Goal: Information Seeking & Learning: Get advice/opinions

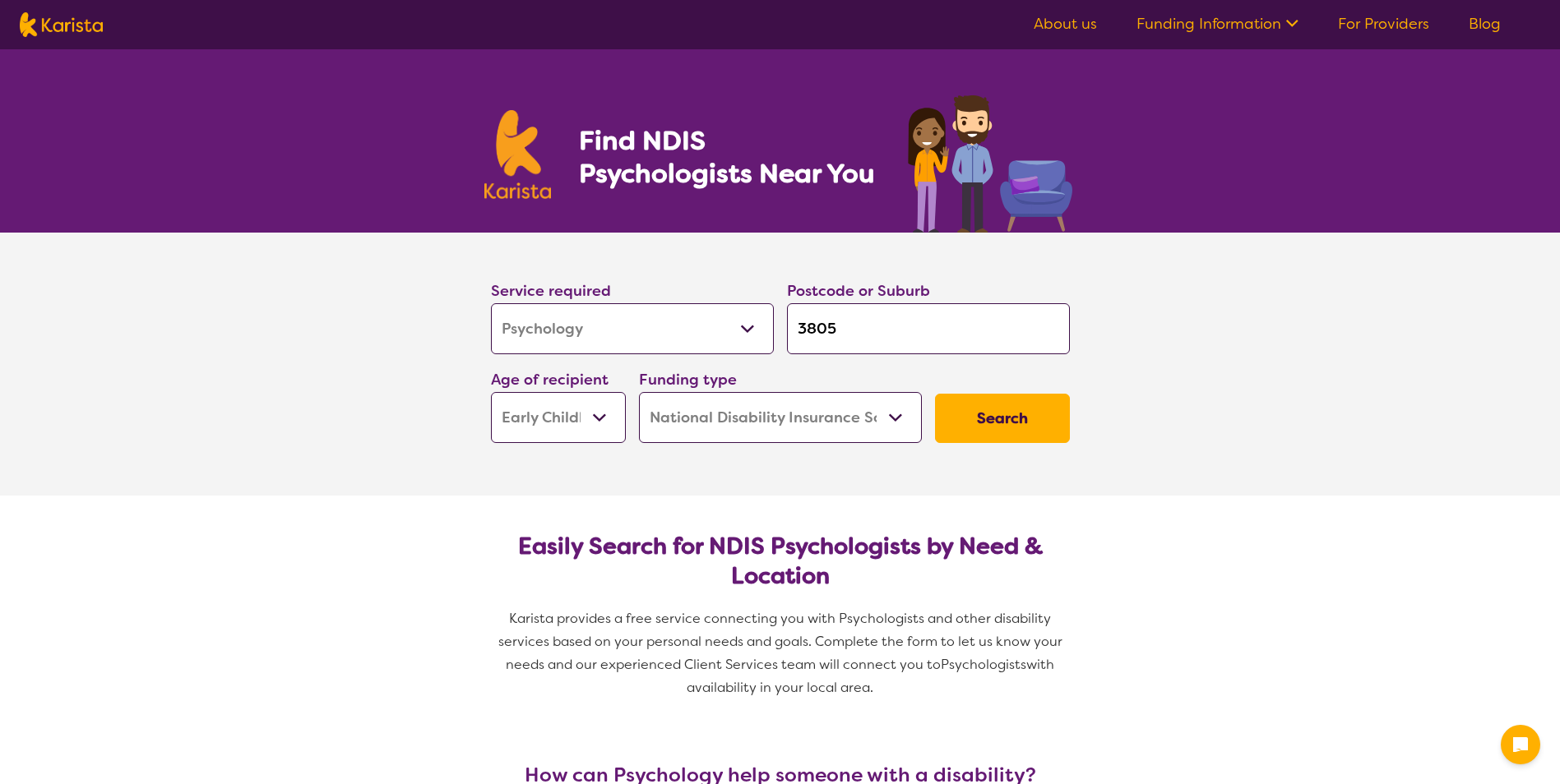
select select "Psychology"
select select "EC"
select select "NDIS"
select select "Psychology"
select select "EC"
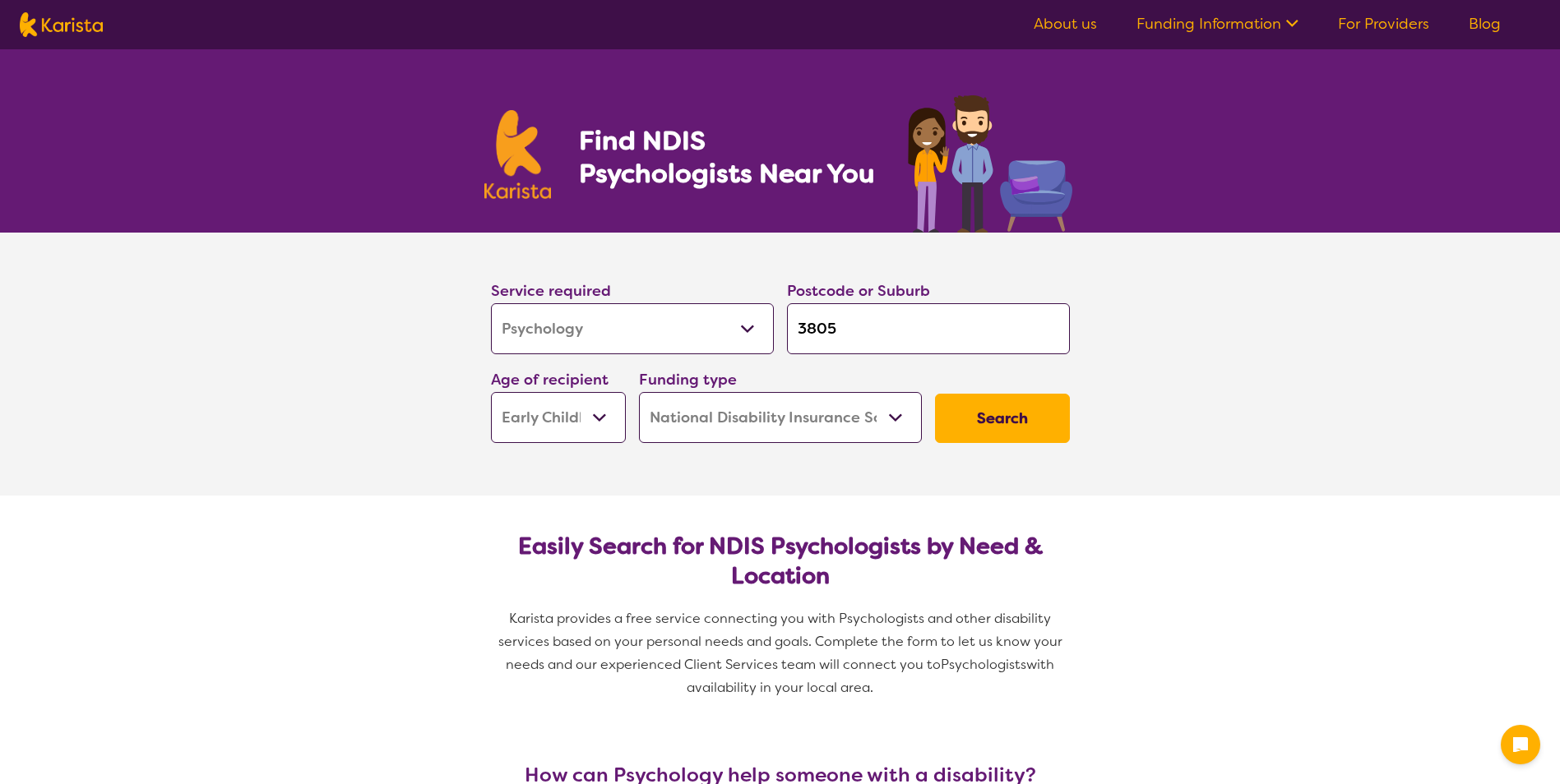
select select "NDIS"
drag, startPoint x: 845, startPoint y: 316, endPoint x: 615, endPoint y: 330, distance: 230.4
click at [615, 330] on div "Service required Allied Health Assistant Assessment ([MEDICAL_DATA] or [MEDICAL…" at bounding box center [780, 360] width 592 height 177
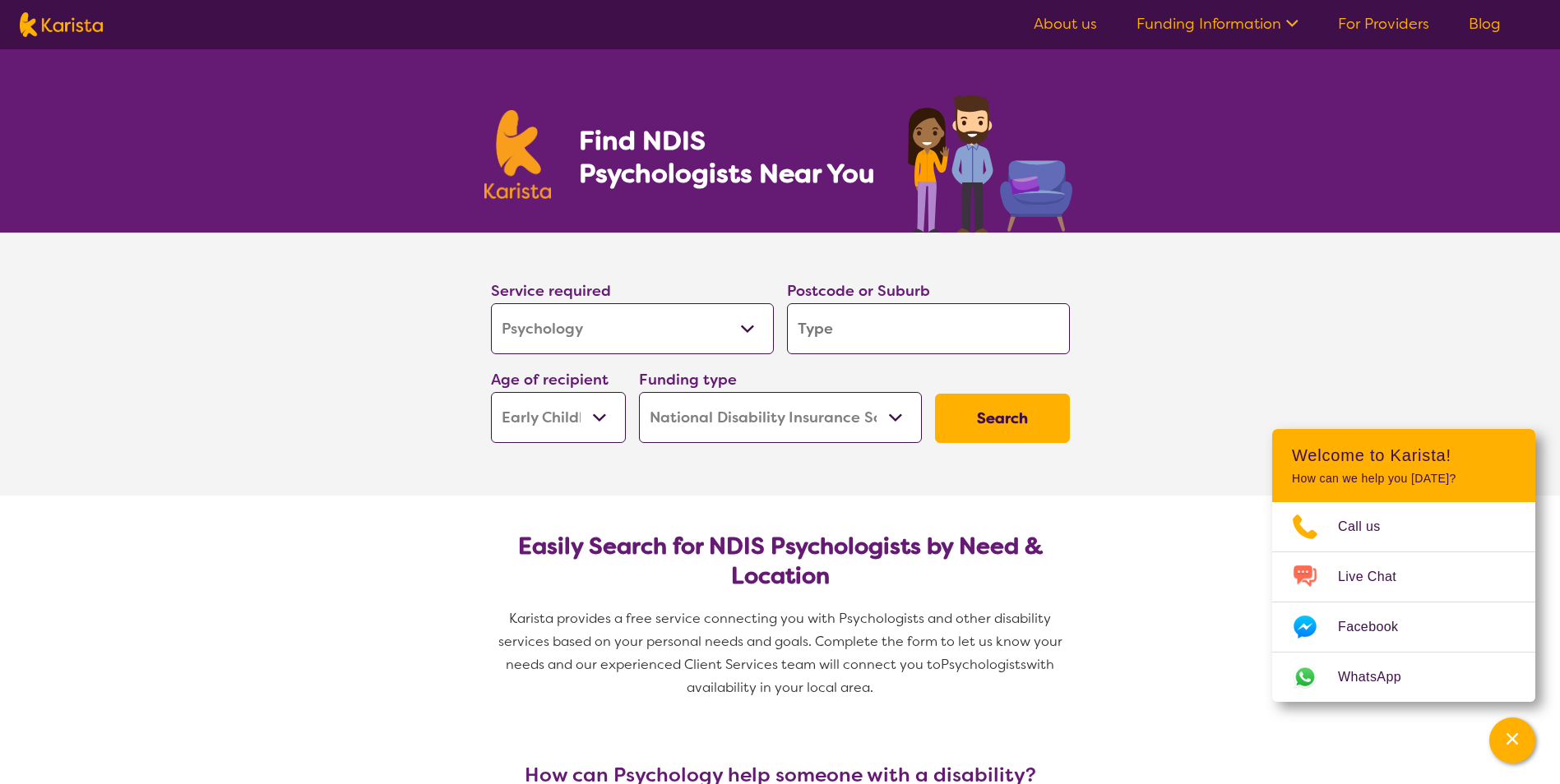
type input "3"
type input "31"
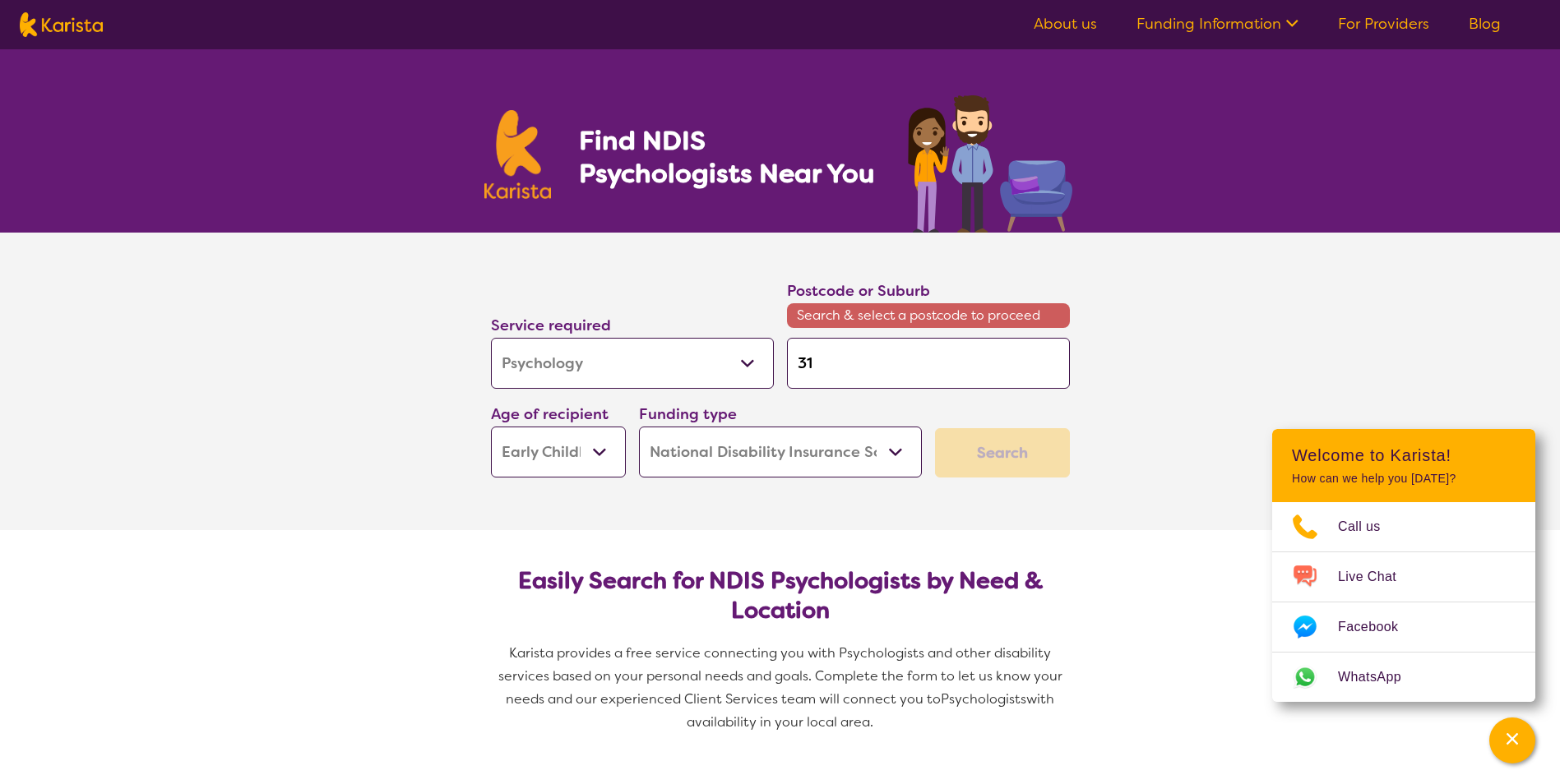
type input "317"
type input "3179"
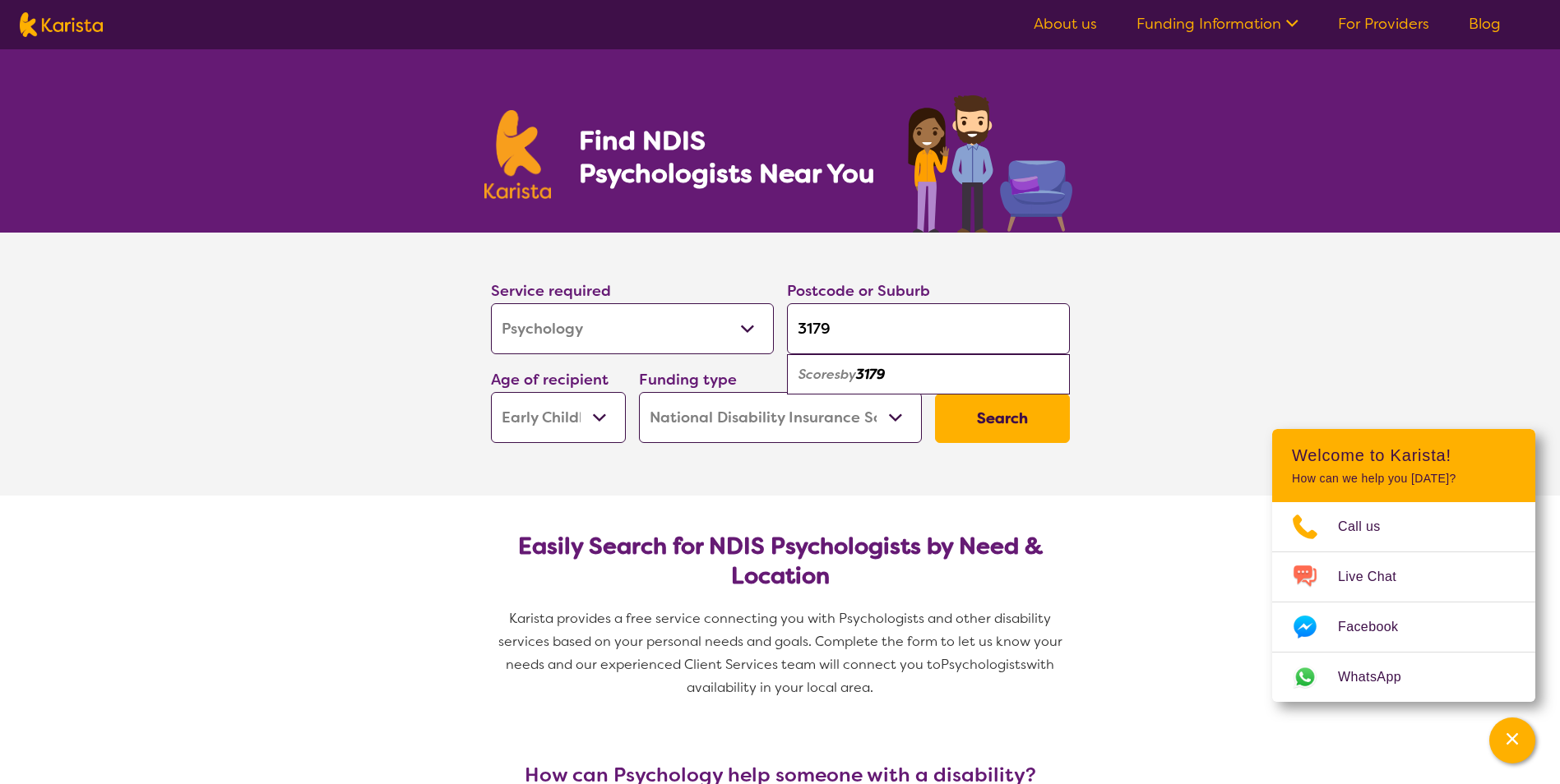
type input "317"
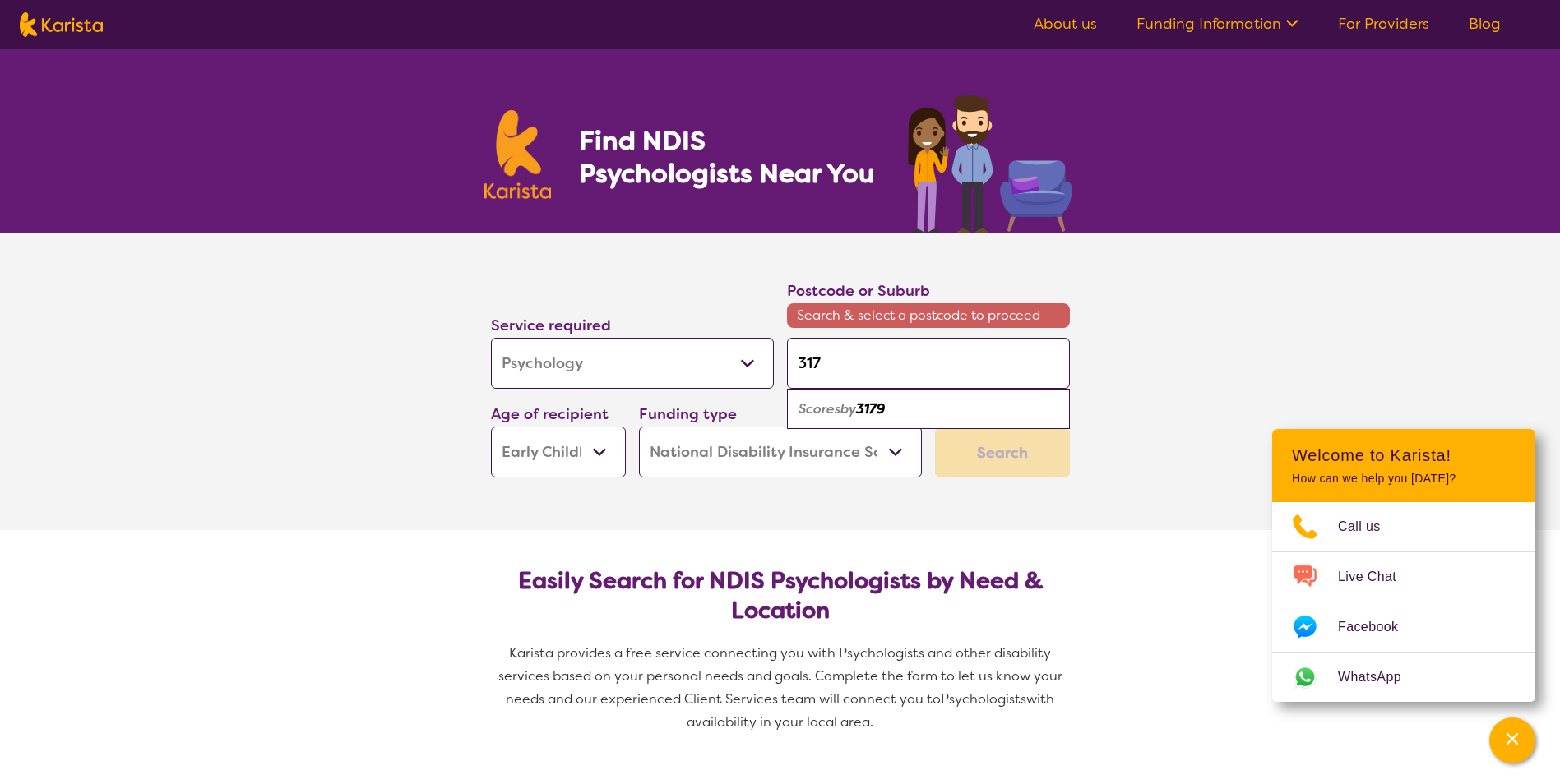
type input "3178"
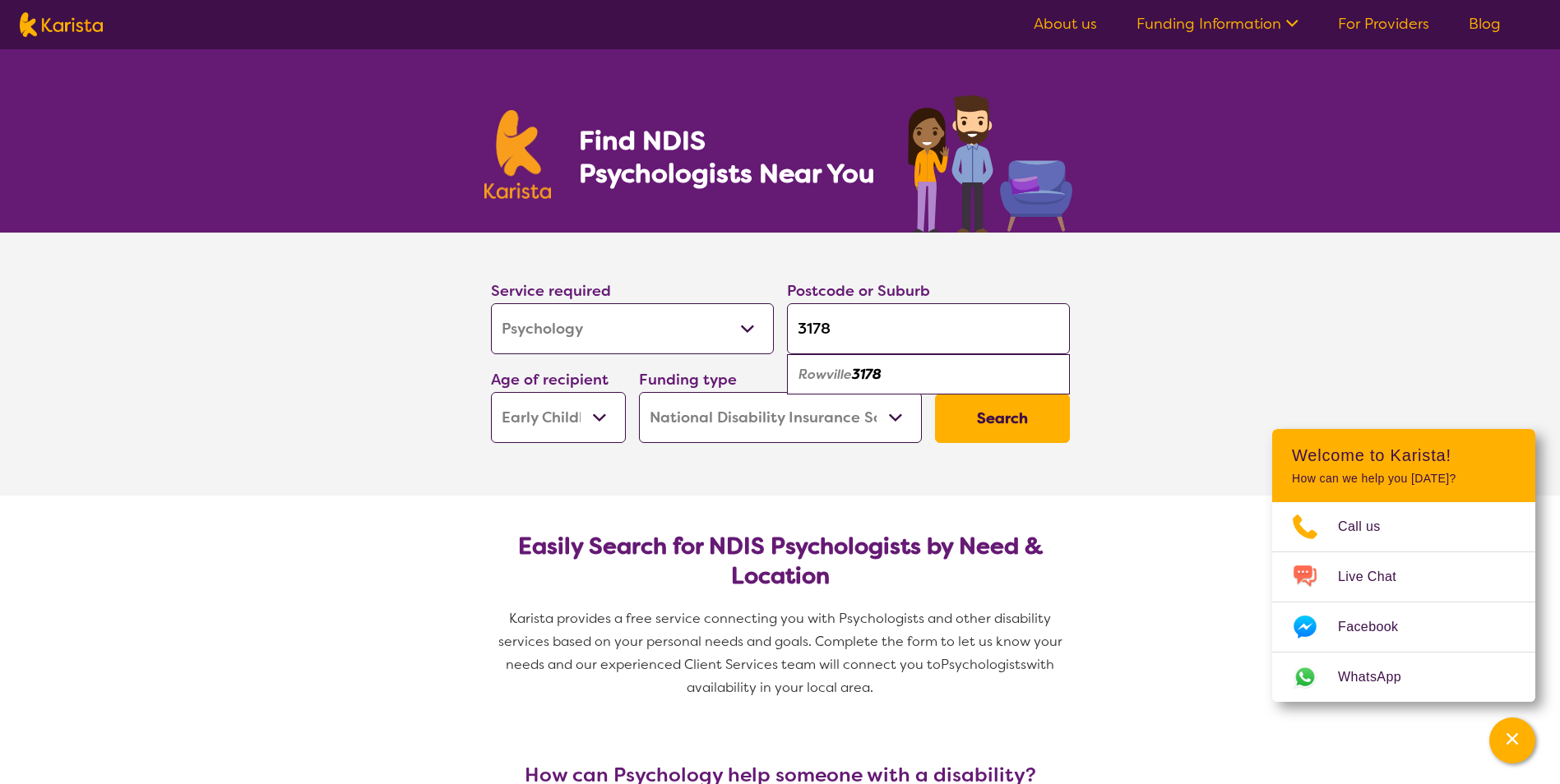
type input "3178"
click at [869, 367] on em "3178" at bounding box center [867, 374] width 30 height 17
click at [583, 419] on select "Early Childhood - 0 to 9 Child - 10 to 11 Adolescent - 12 to 17 Adult - 18 to 6…" at bounding box center [558, 417] width 135 height 51
select select "AS"
click at [491, 392] on select "Early Childhood - 0 to 9 Child - 10 to 11 Adolescent - 12 to 17 Adult - 18 to 6…" at bounding box center [558, 417] width 135 height 51
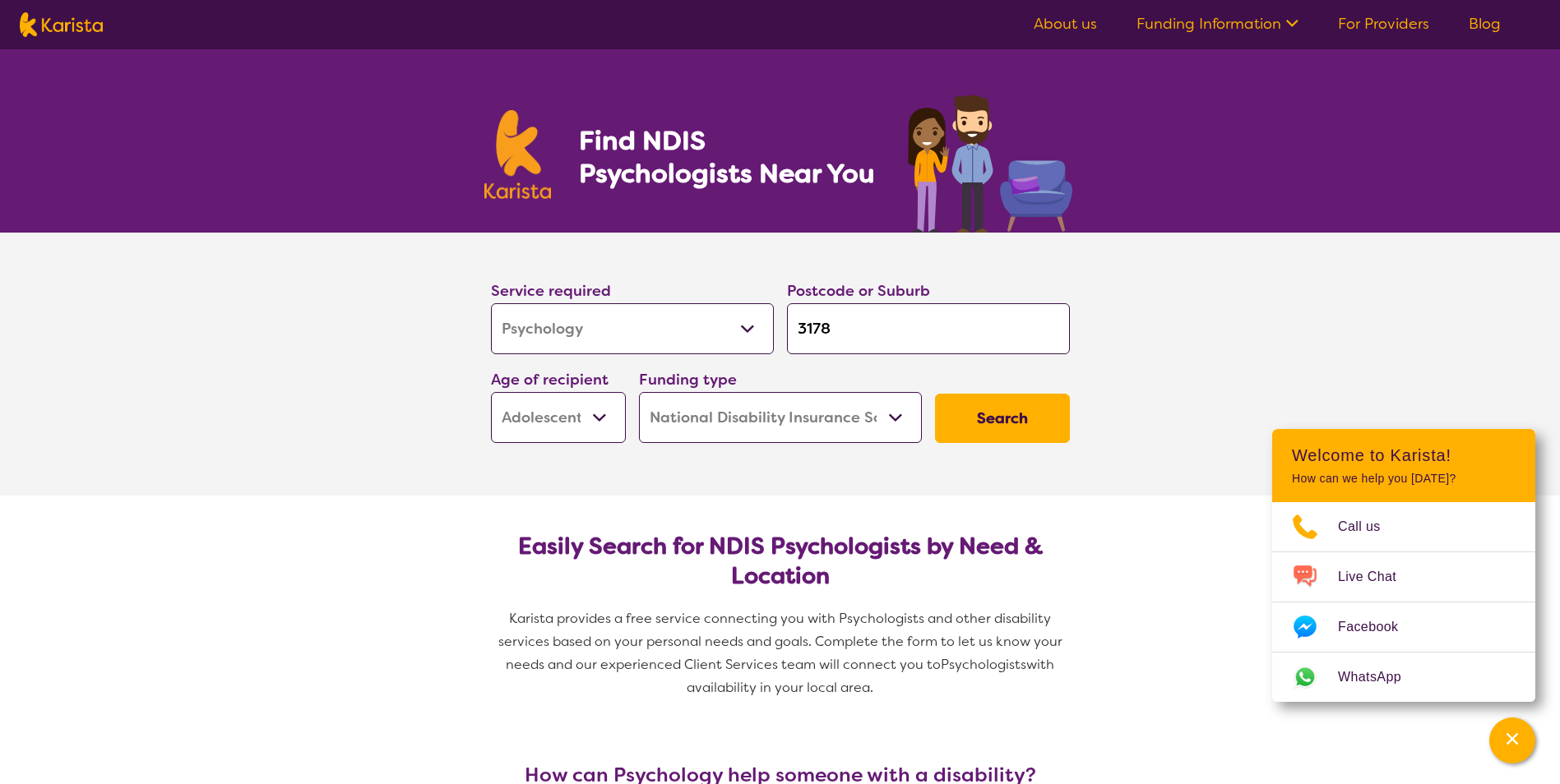
select select "AS"
drag, startPoint x: 548, startPoint y: 408, endPoint x: 552, endPoint y: 415, distance: 8.1
click at [548, 408] on select "Early Childhood - 0 to 9 Child - 10 to 11 Adolescent - 12 to 17 Adult - 18 to 6…" at bounding box center [558, 417] width 135 height 51
select select "AD"
click at [491, 392] on select "Early Childhood - 0 to 9 Child - 10 to 11 Adolescent - 12 to 17 Adult - 18 to 6…" at bounding box center [558, 417] width 135 height 51
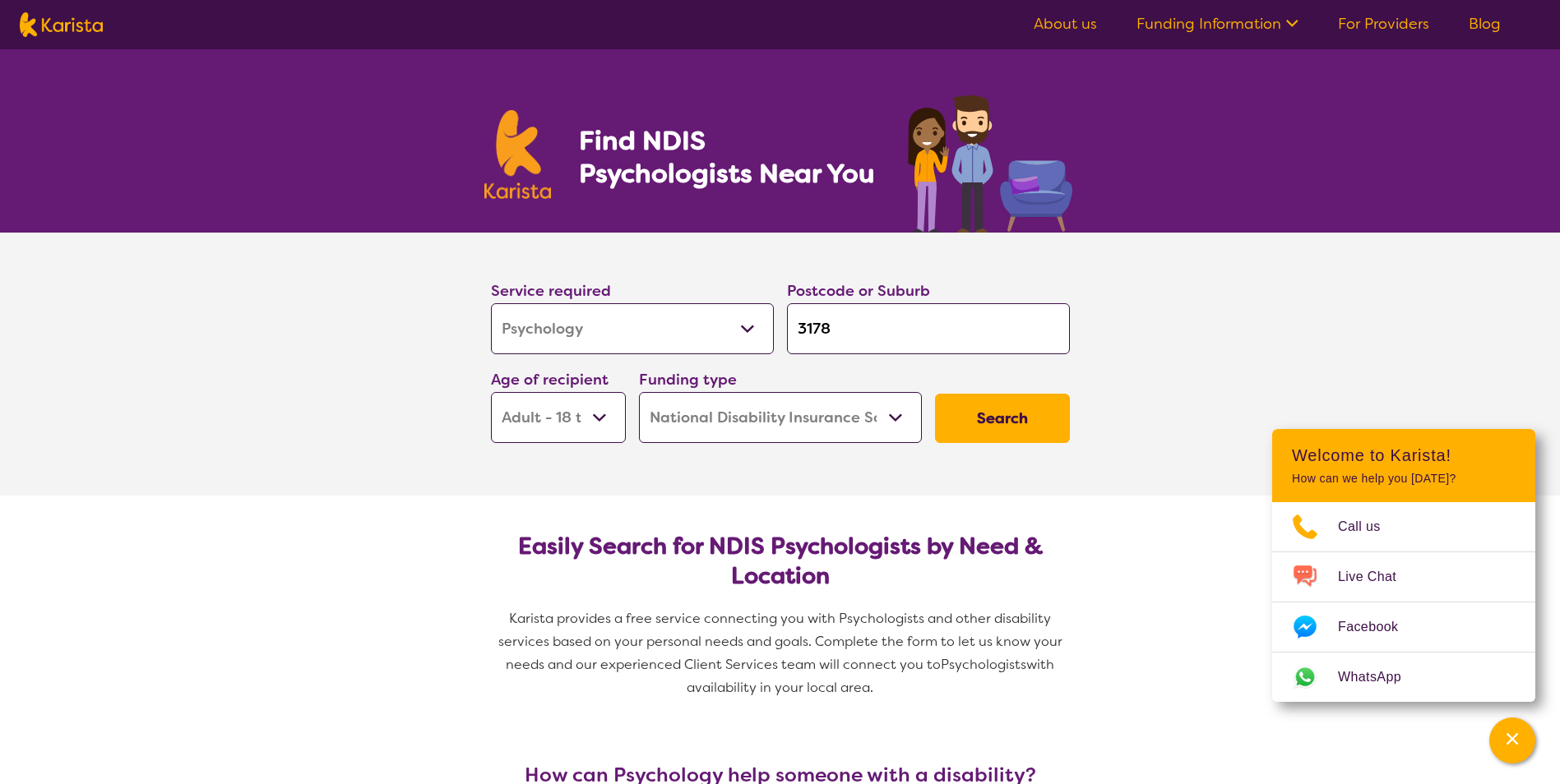
select select "AD"
click at [995, 428] on button "Search" at bounding box center [1002, 418] width 135 height 50
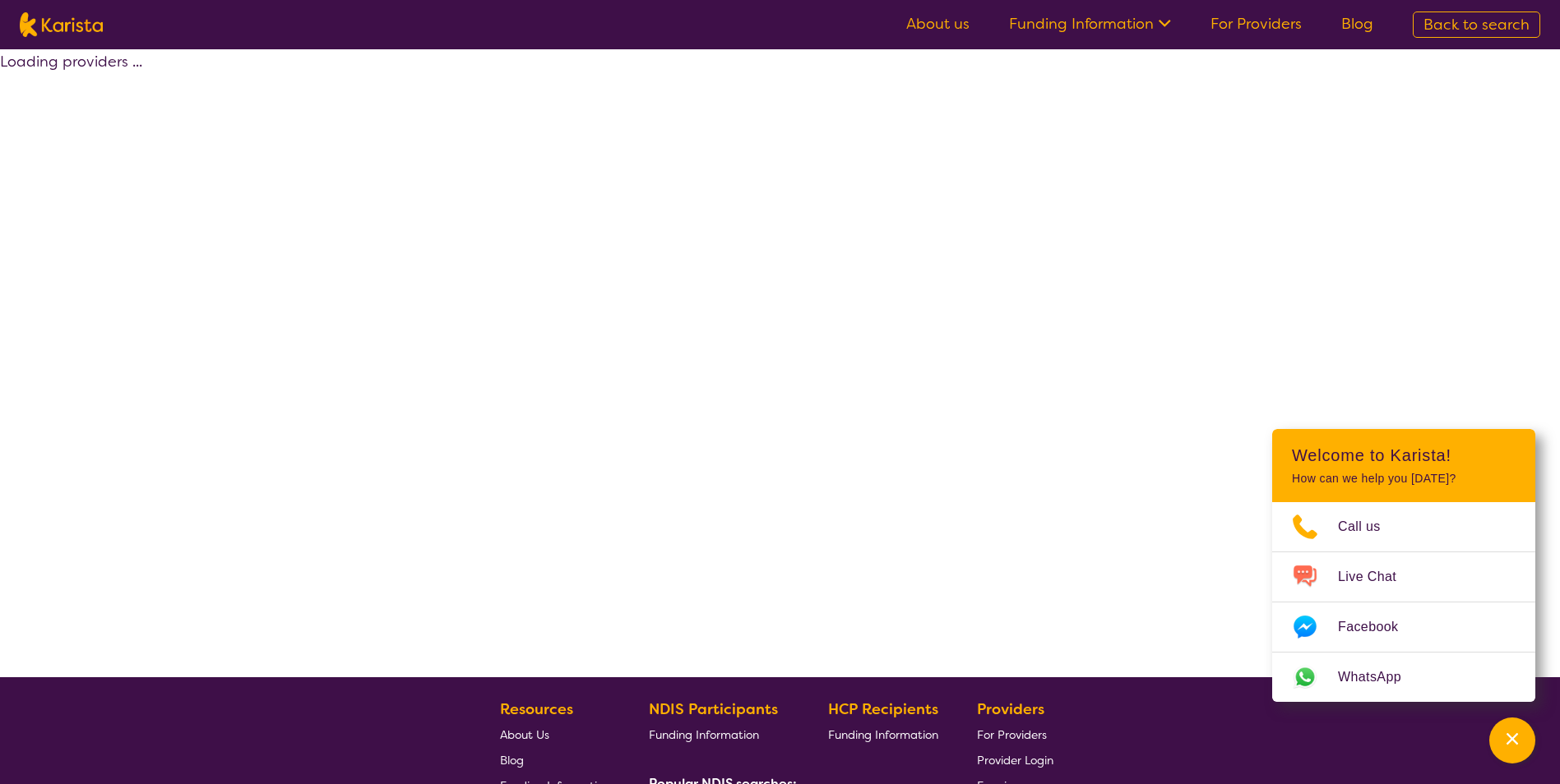
select select "by_score"
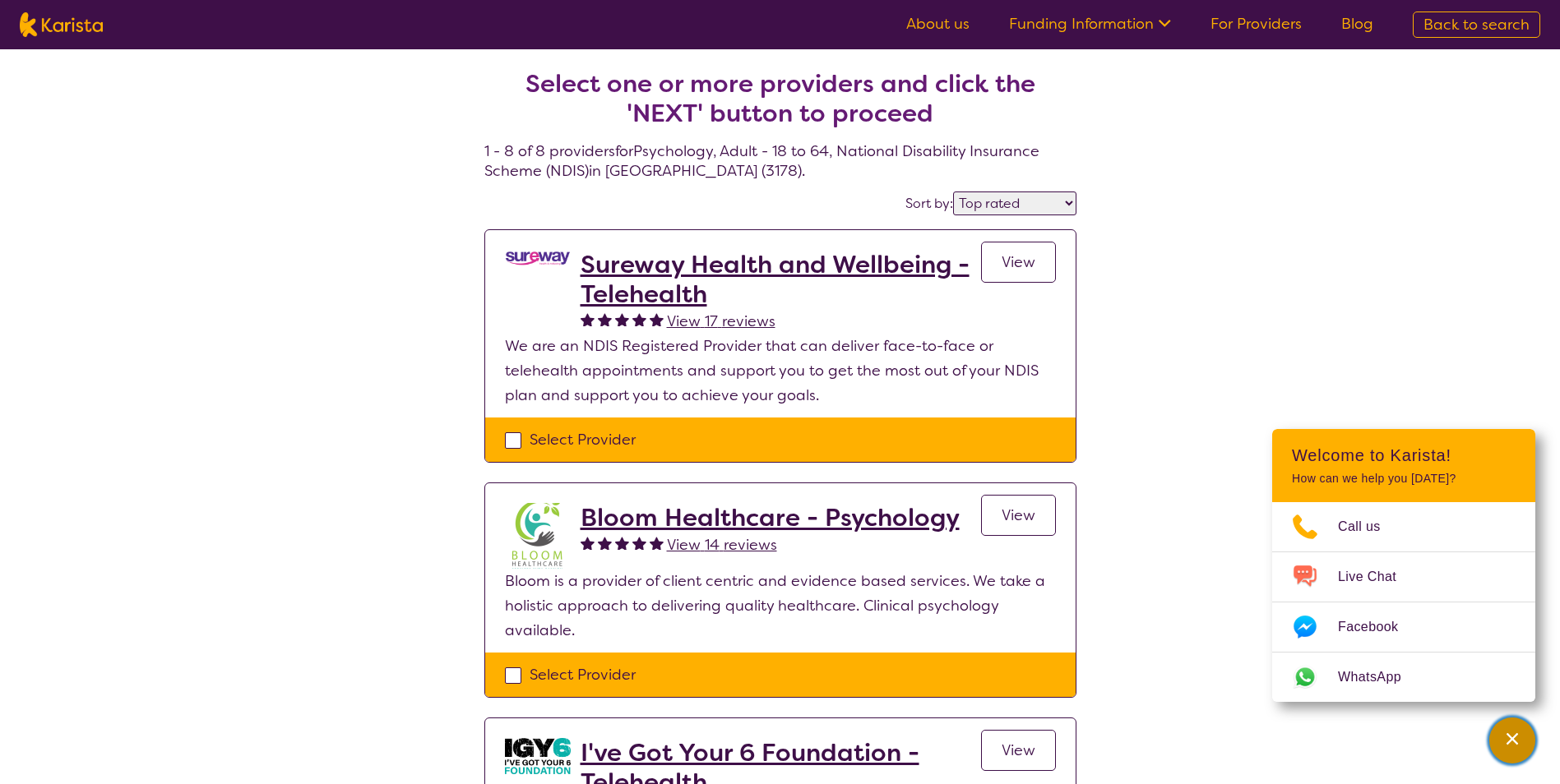
drag, startPoint x: 1527, startPoint y: 733, endPoint x: 1514, endPoint y: 728, distance: 13.9
click at [1527, 733] on div "Channel Menu" at bounding box center [1512, 741] width 33 height 36
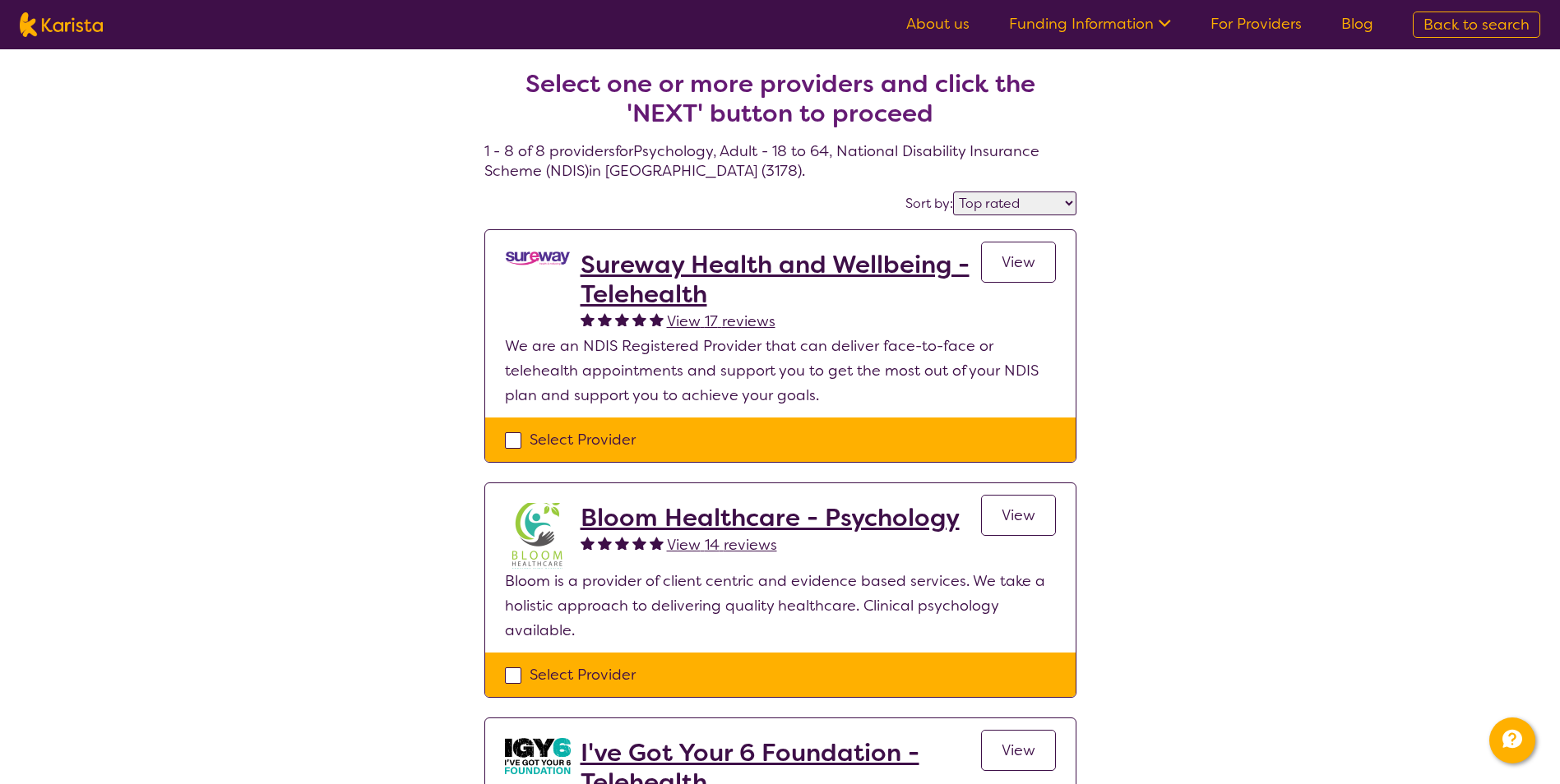
click at [1014, 516] on span "View" at bounding box center [1018, 515] width 34 height 20
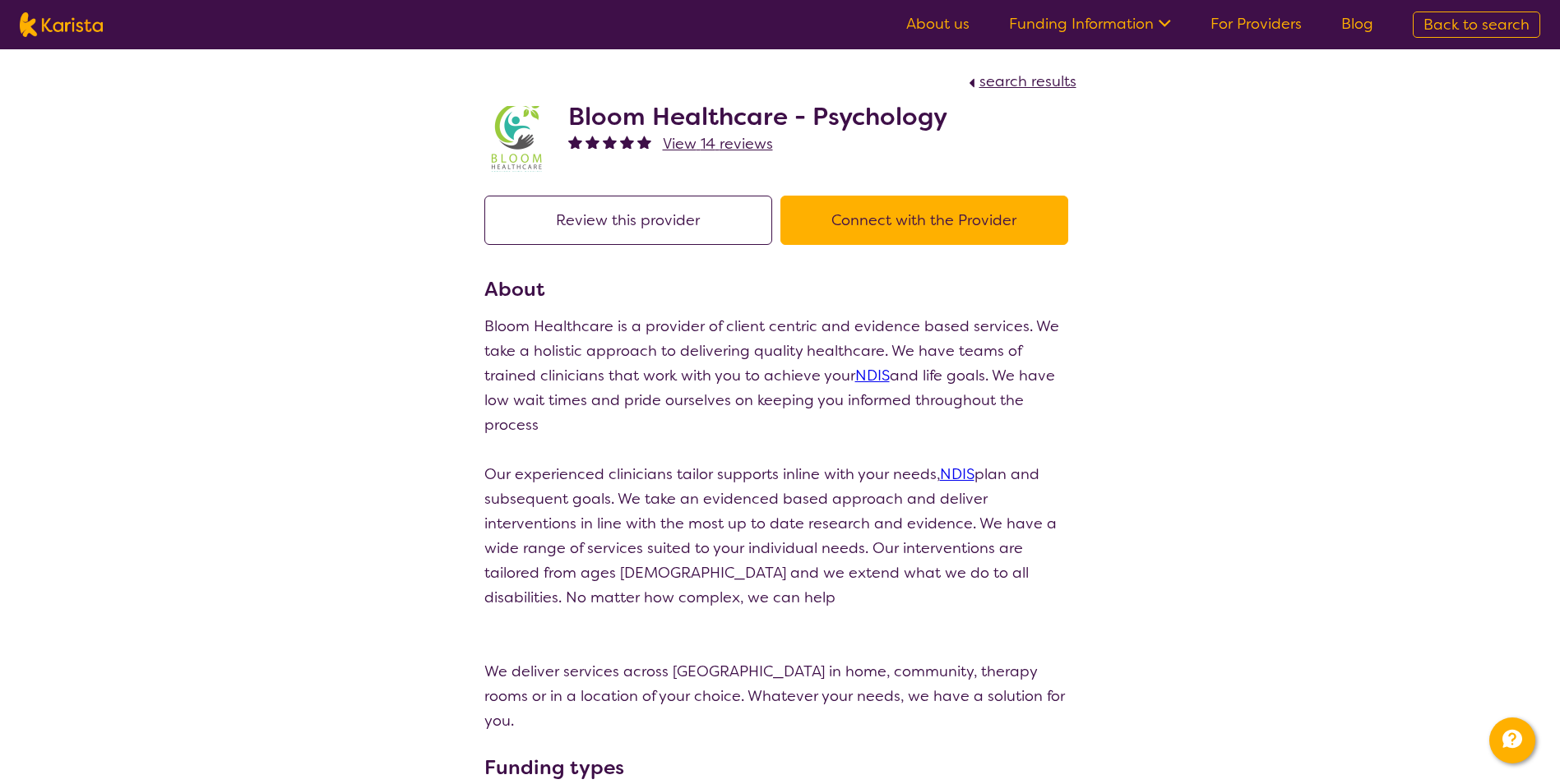
select select "by_score"
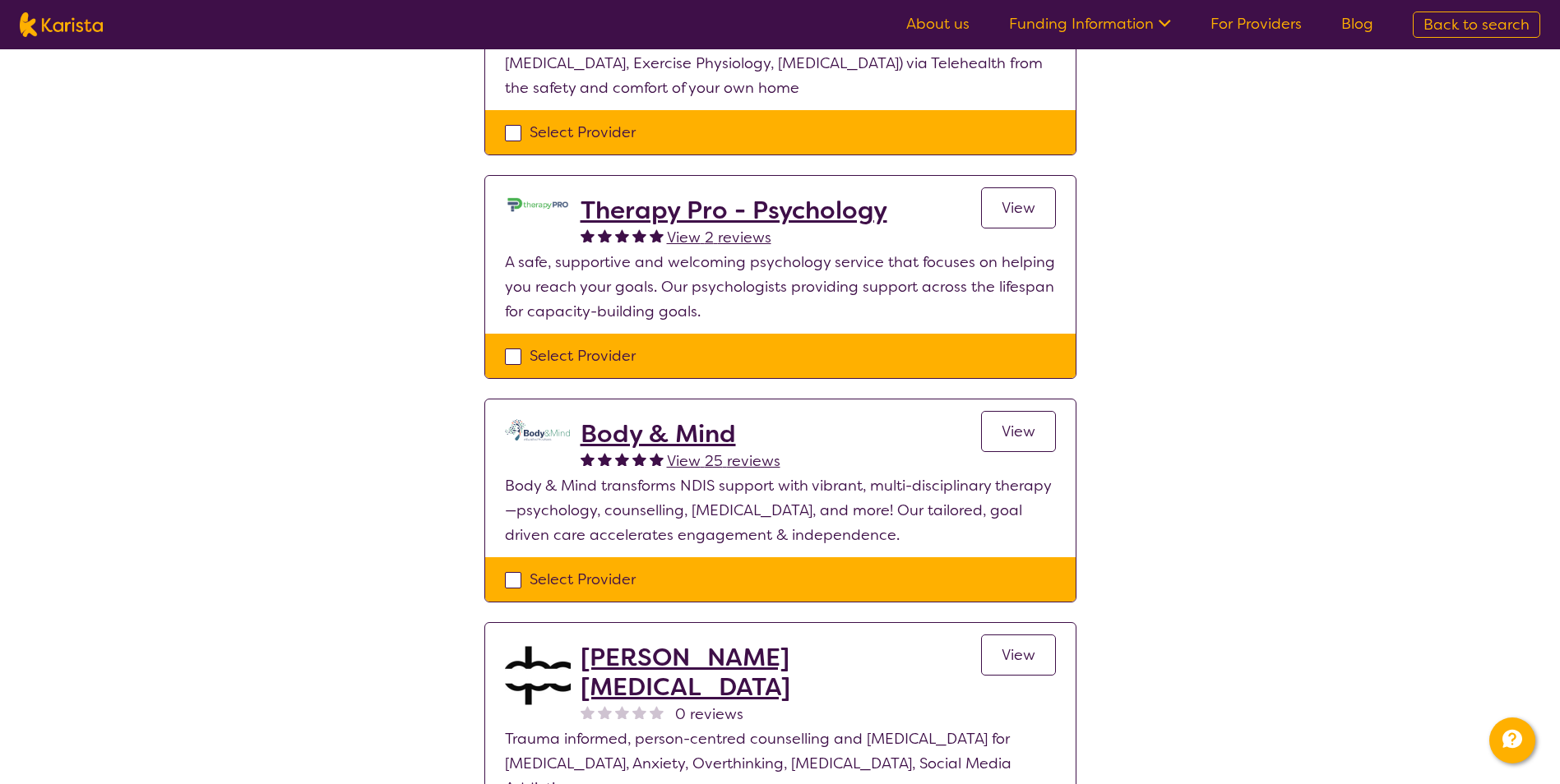
scroll to position [1371, 0]
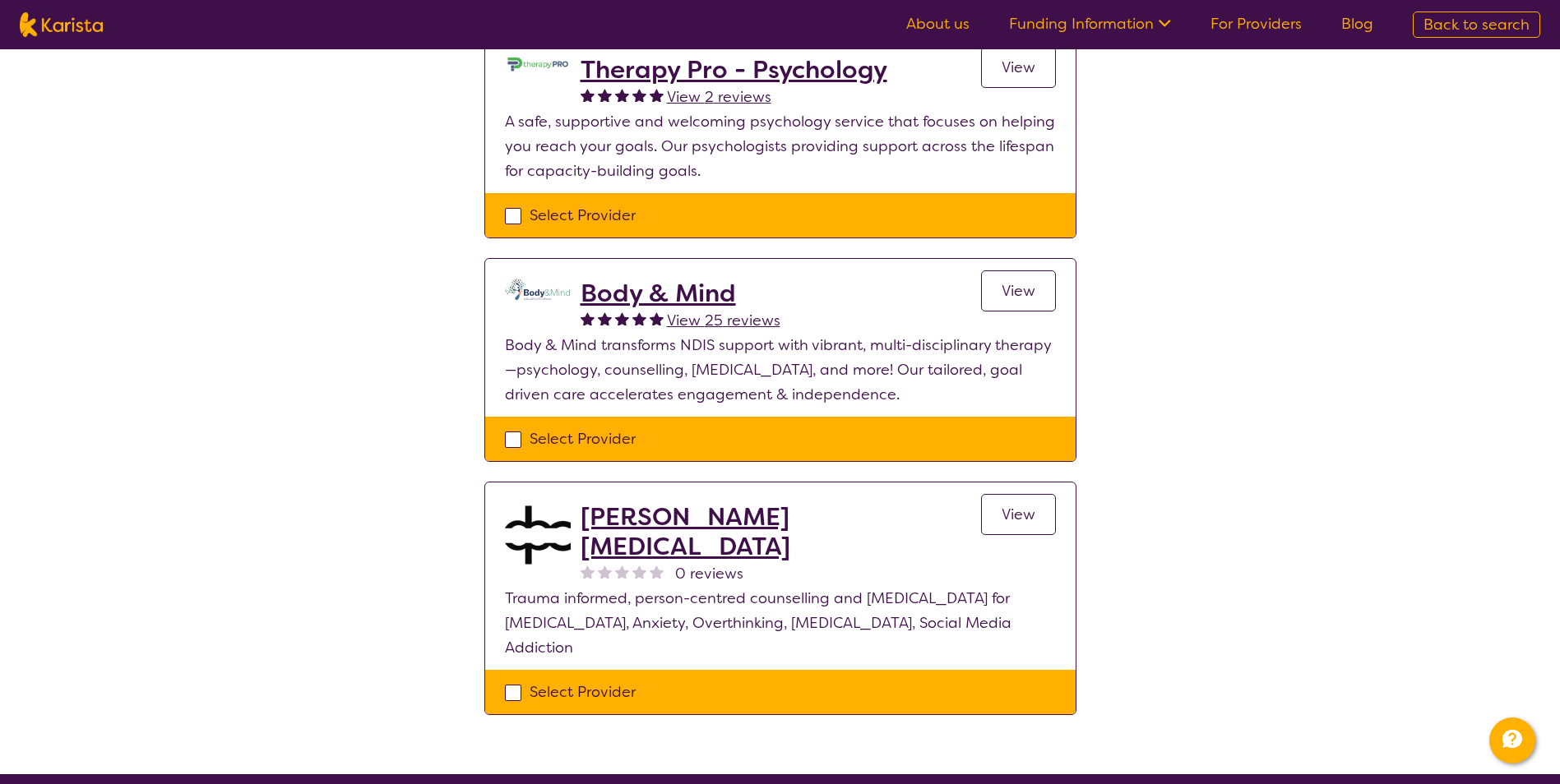
click at [1020, 291] on span "View" at bounding box center [1018, 291] width 34 height 20
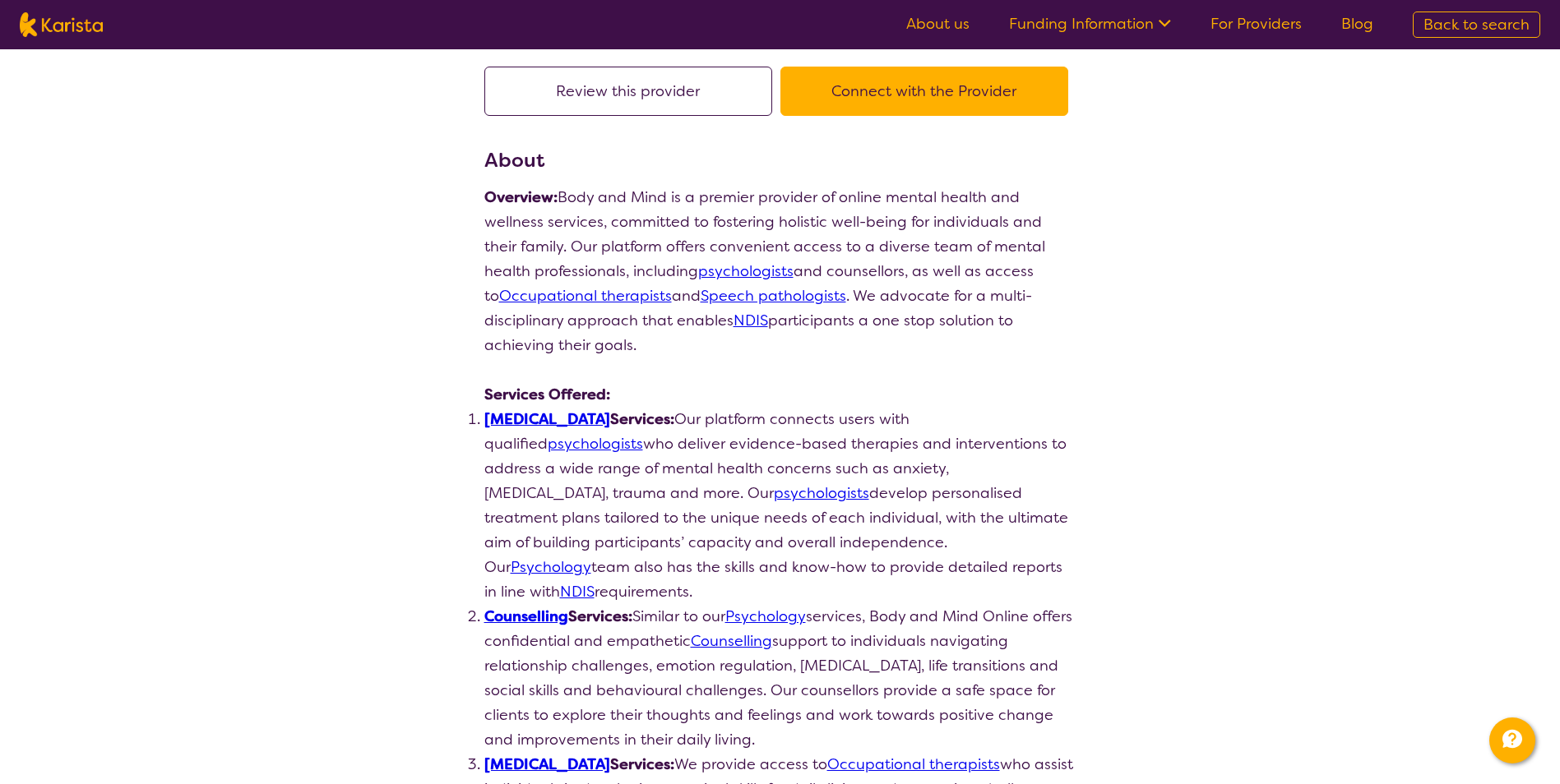
scroll to position [274, 0]
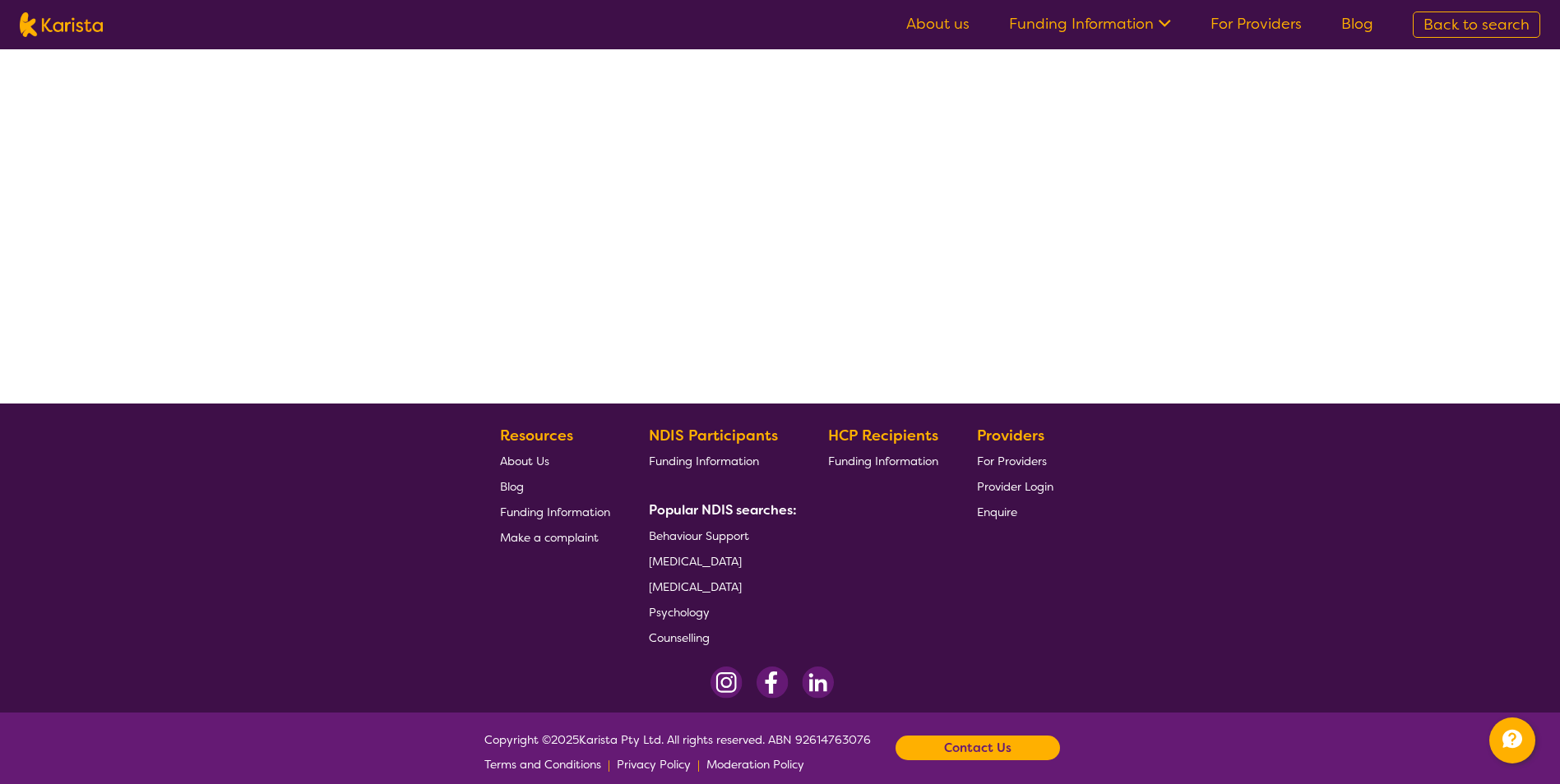
scroll to position [289, 0]
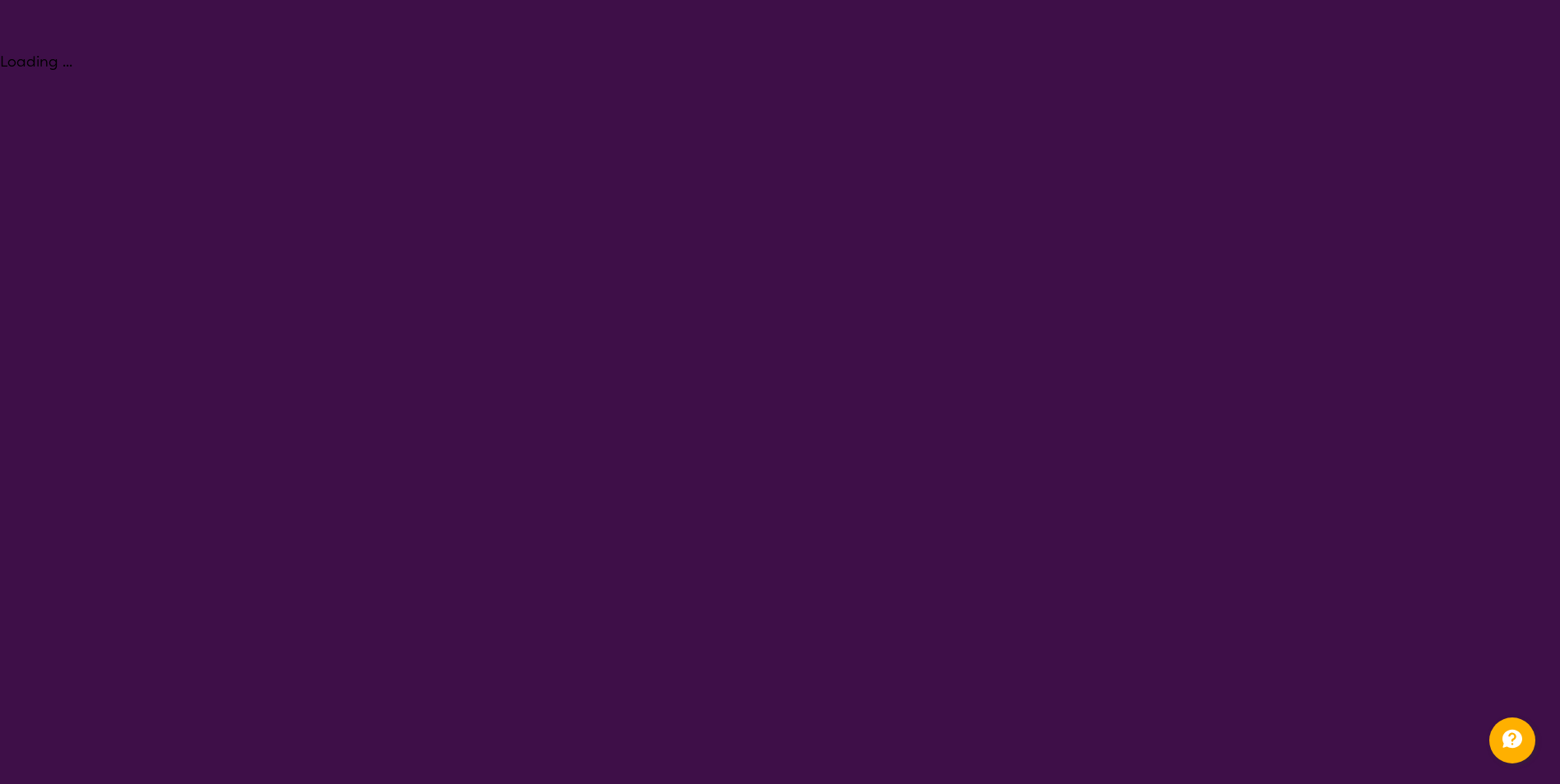
select select "Psychology"
select select "AD"
select select "NDIS"
select select "Psychology"
select select "AD"
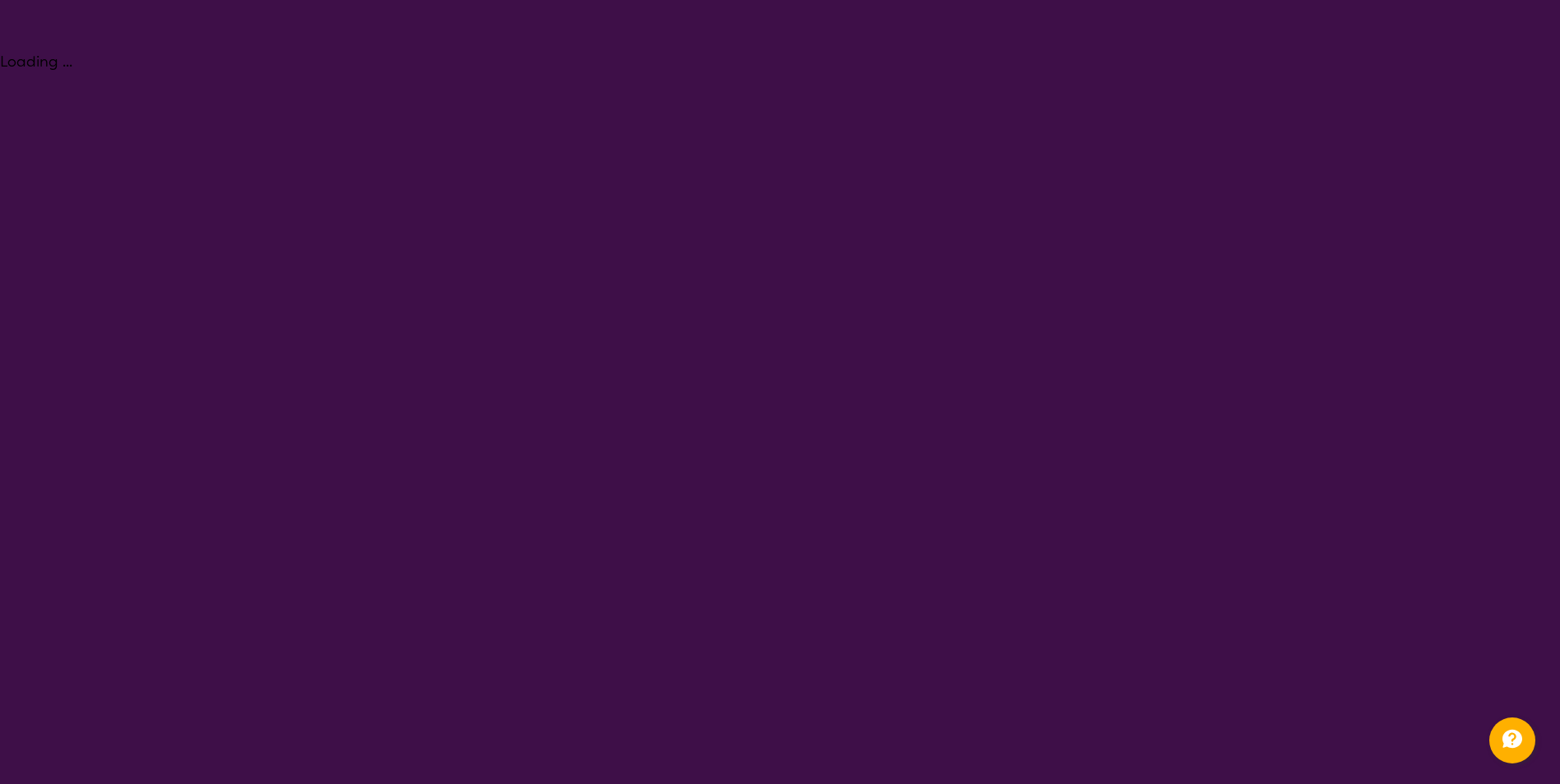
select select "NDIS"
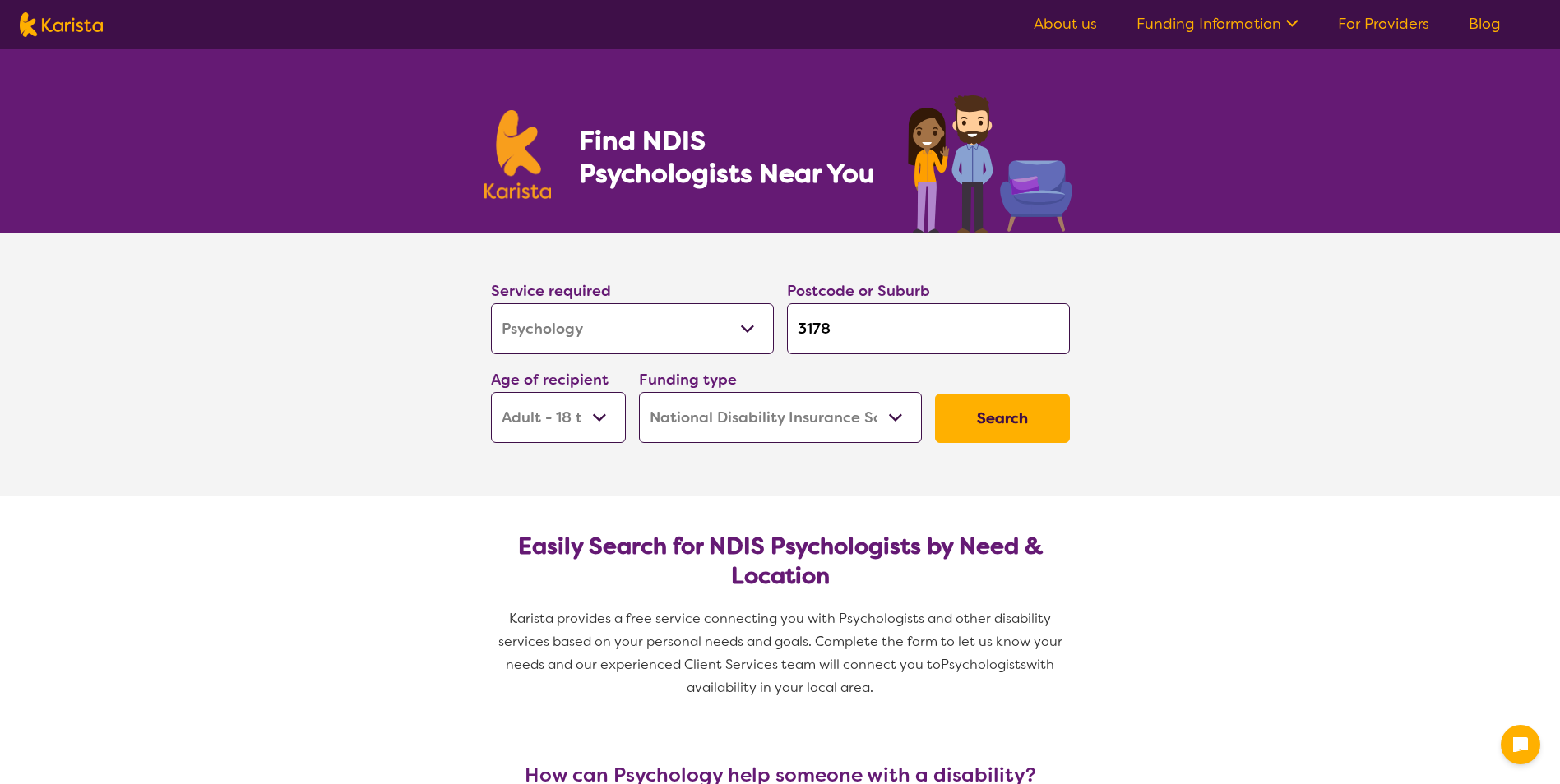
select select "Psychology"
select select "AD"
select select "NDIS"
select select "Psychology"
select select "AD"
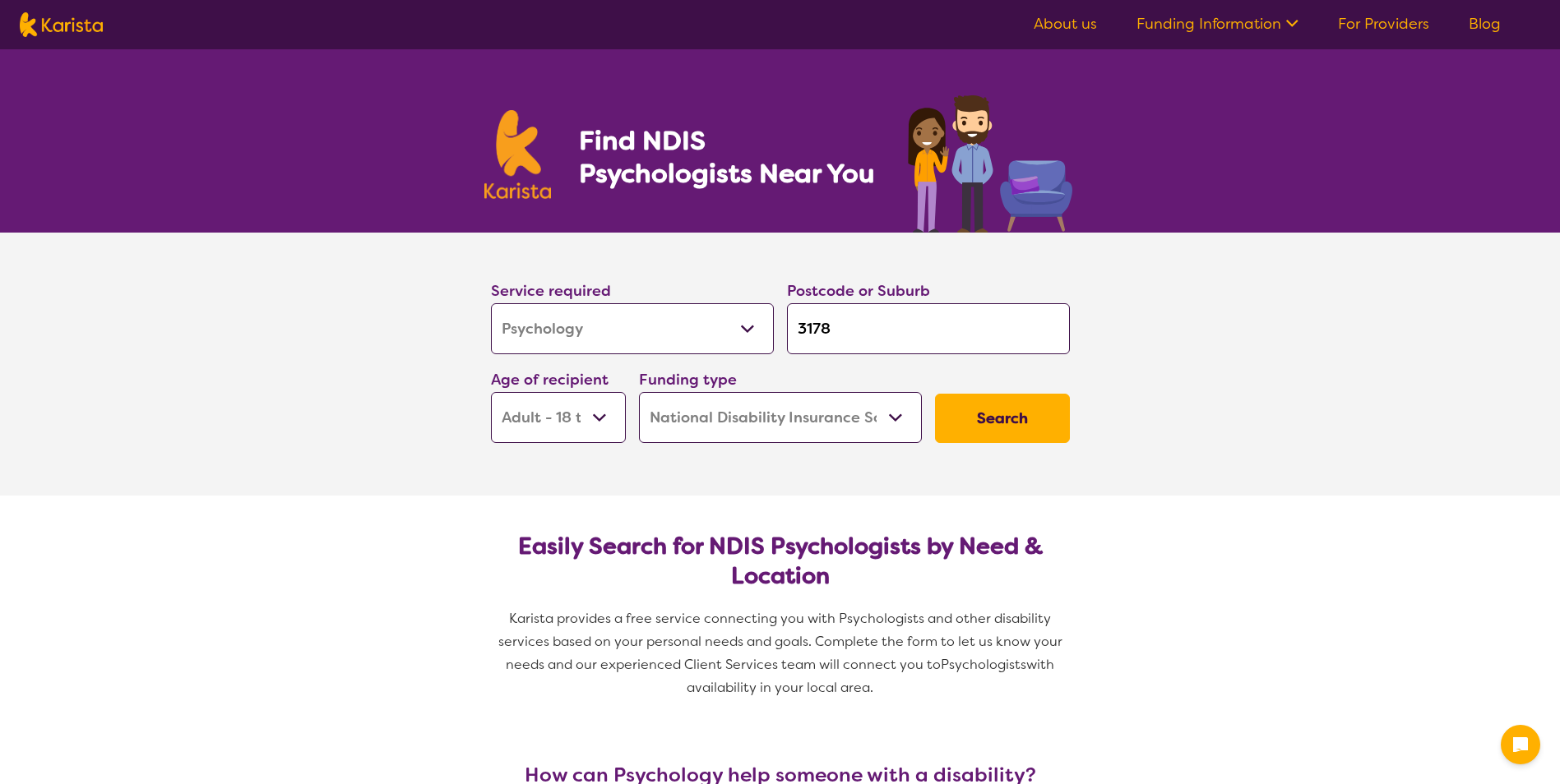
select select "NDIS"
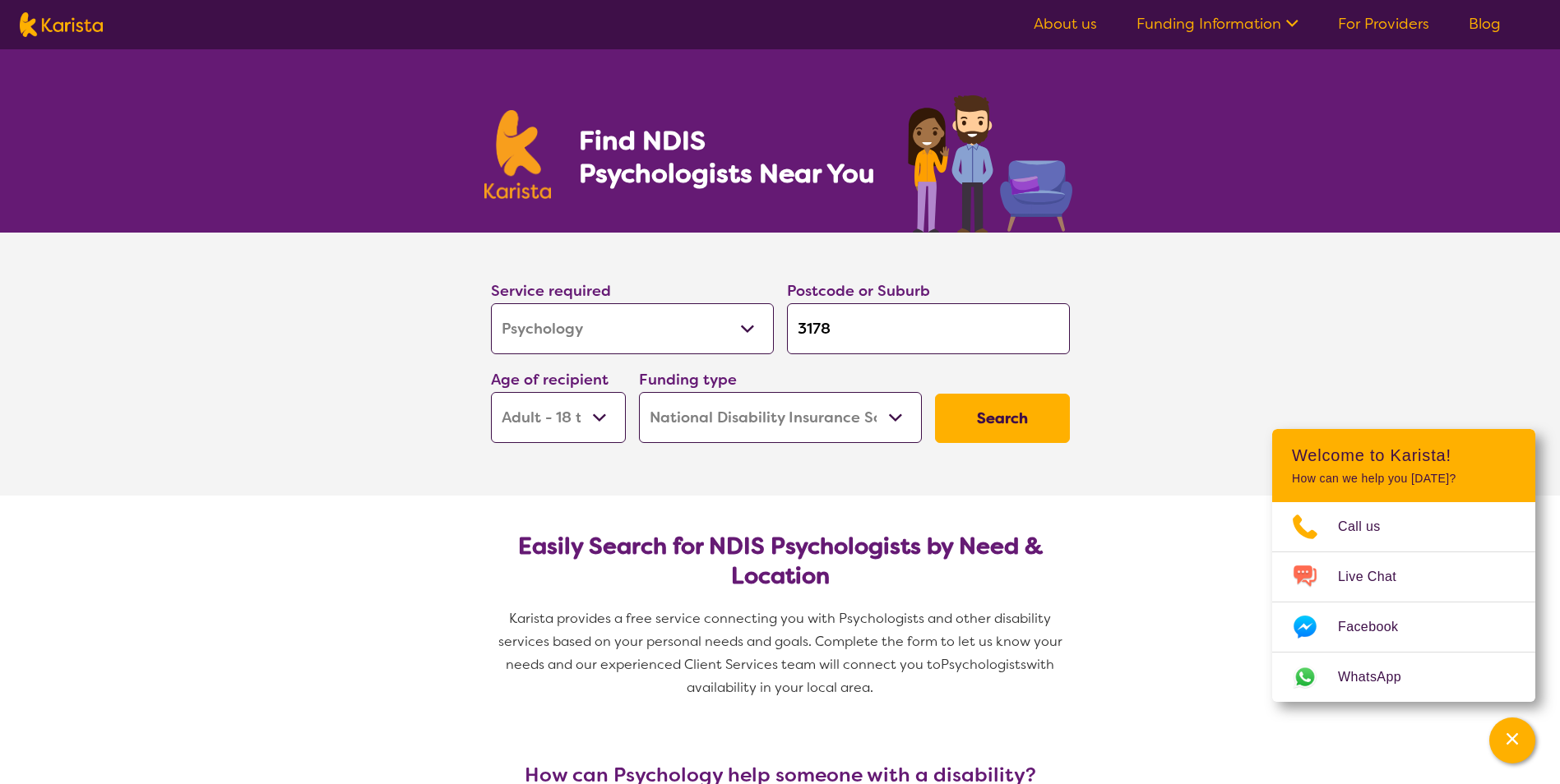
drag, startPoint x: 867, startPoint y: 331, endPoint x: 695, endPoint y: 336, distance: 172.1
click at [695, 336] on div "Service required Allied Health Assistant Assessment (ADHD or Autism) Behaviour …" at bounding box center [780, 360] width 592 height 177
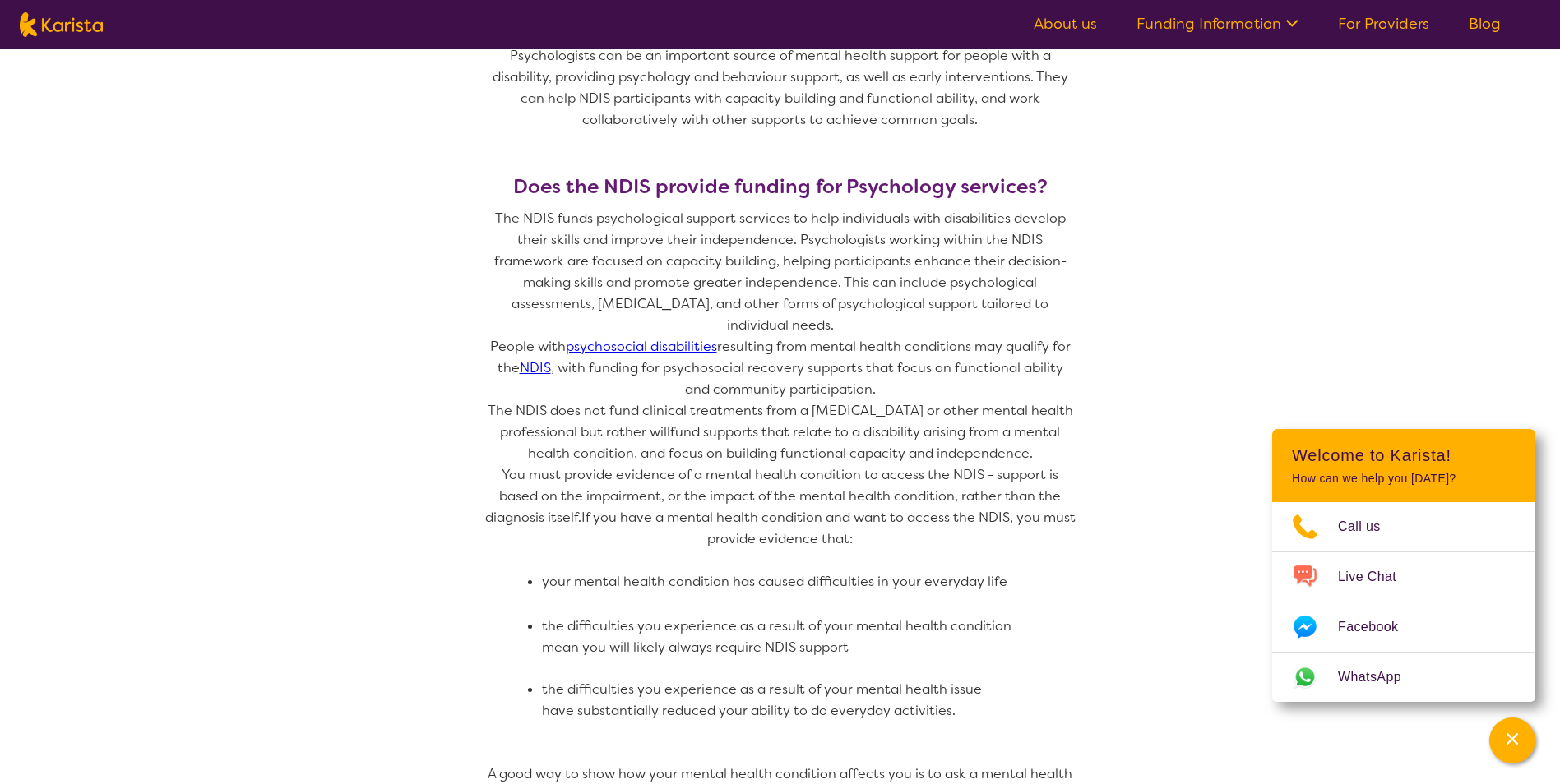
scroll to position [822, 0]
